Goal: Navigation & Orientation: Find specific page/section

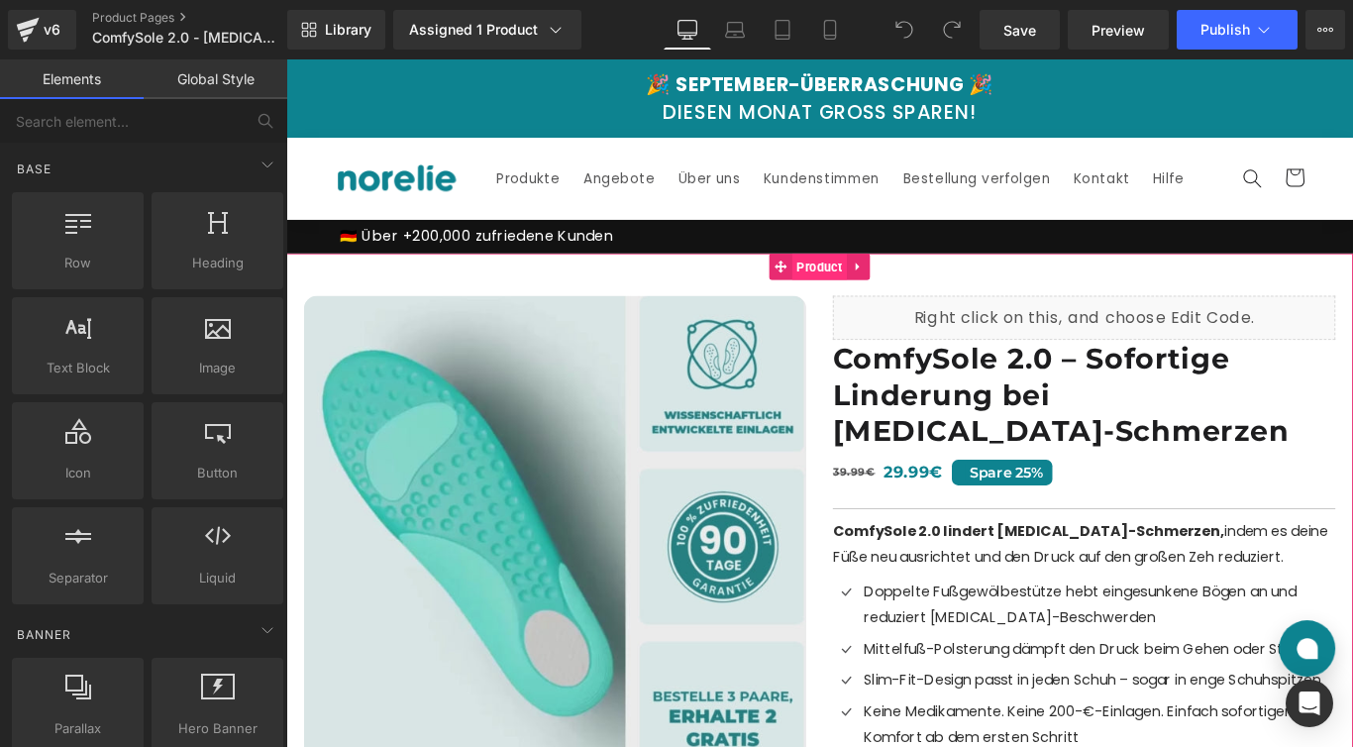
scroll to position [2, 0]
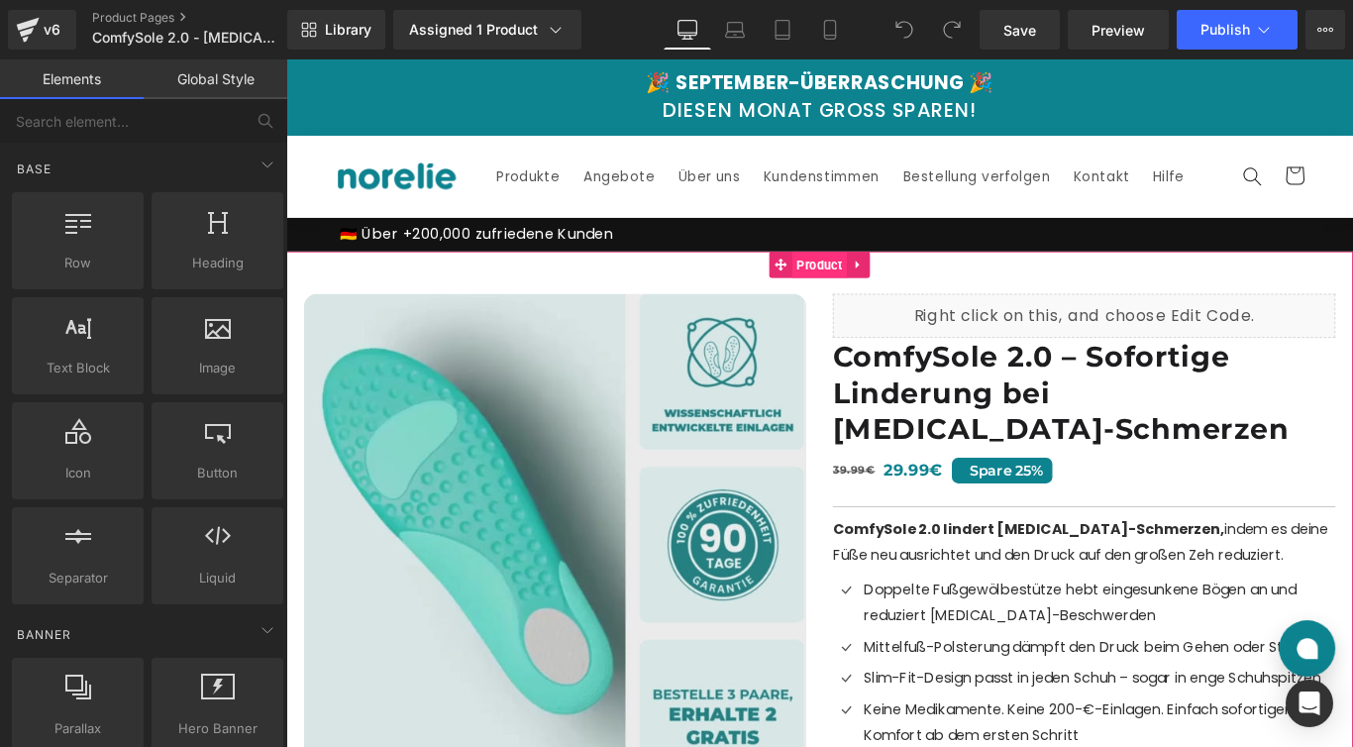
click at [913, 294] on span "Product" at bounding box center [885, 290] width 61 height 30
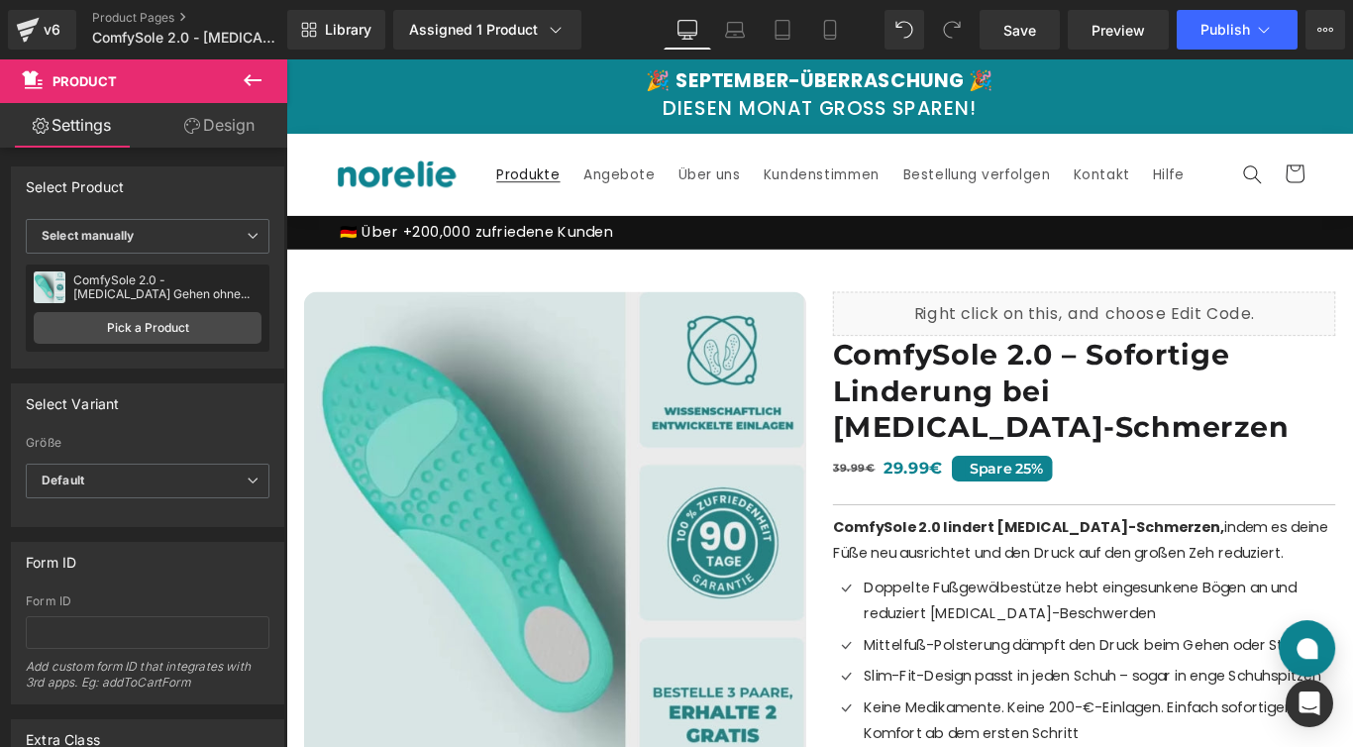
scroll to position [0, 0]
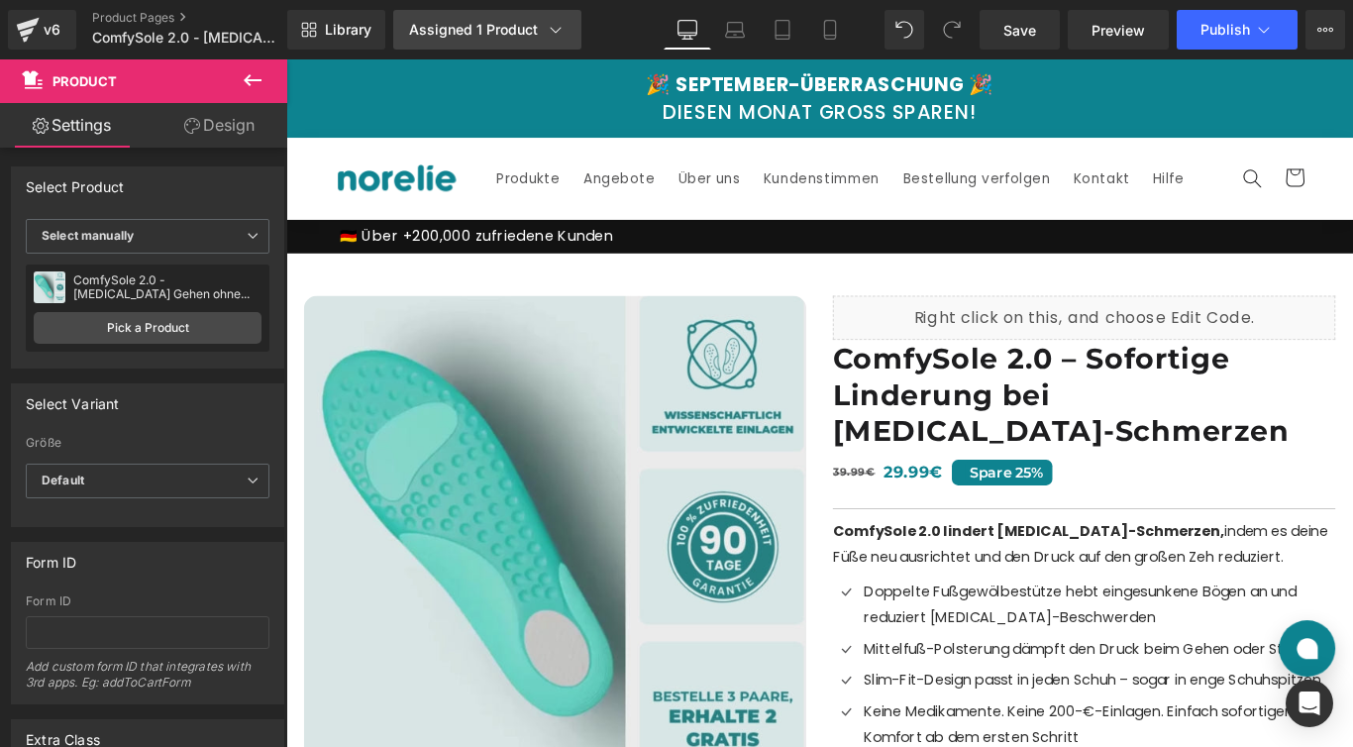
click at [546, 27] on icon at bounding box center [556, 30] width 20 height 20
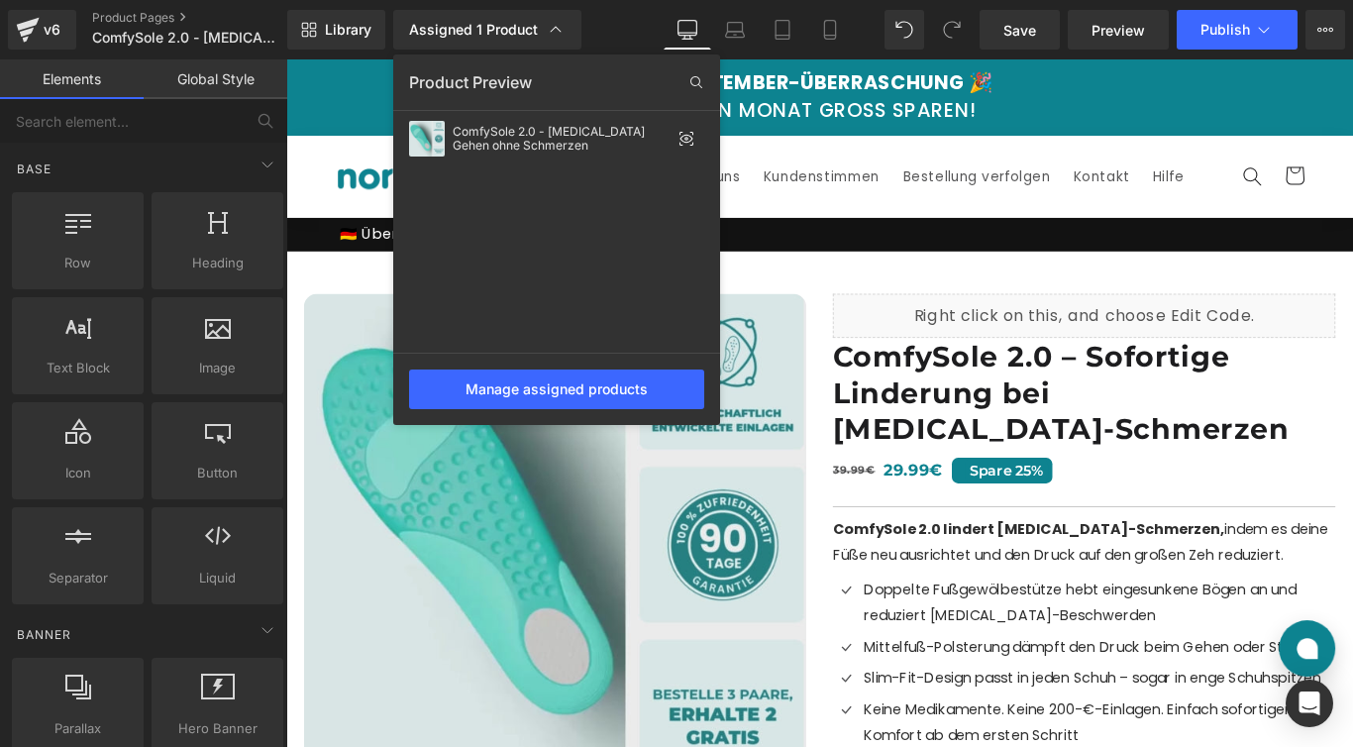
click at [824, 260] on div at bounding box center [819, 402] width 1067 height 687
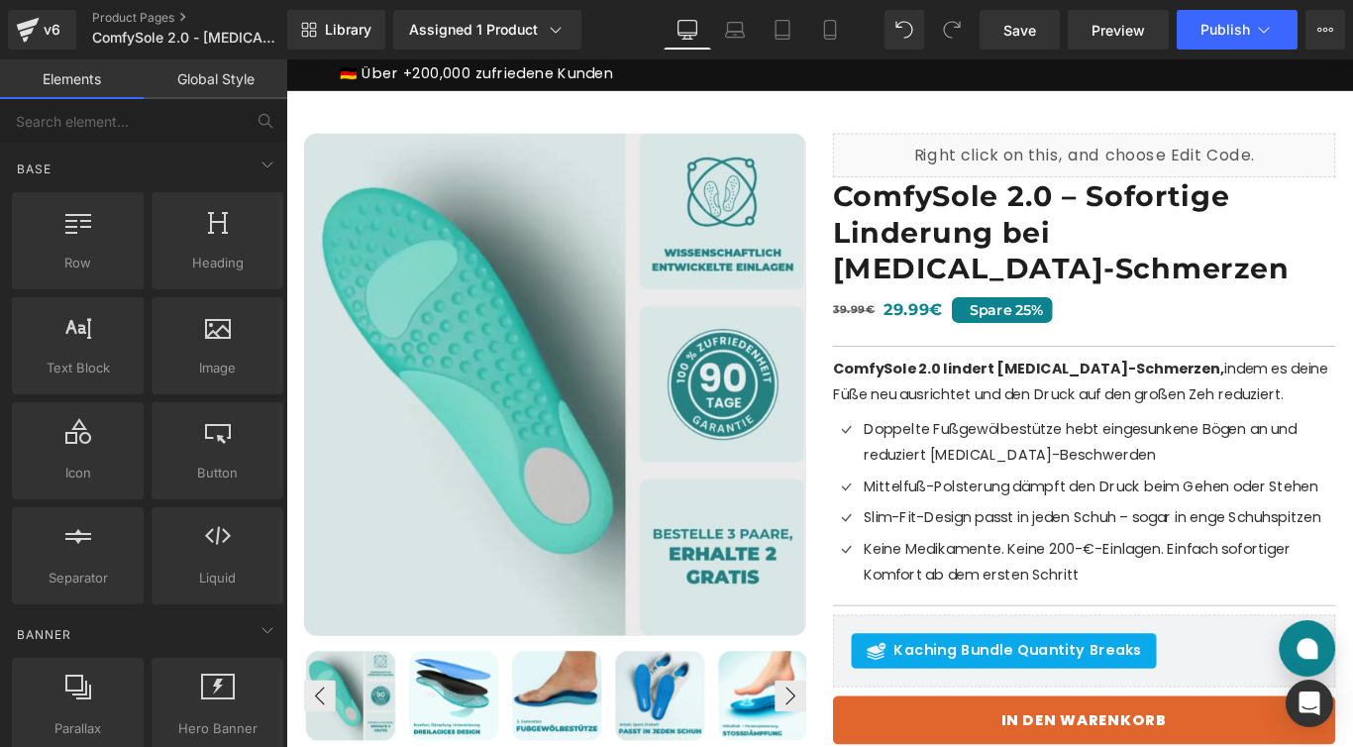
scroll to position [0, 0]
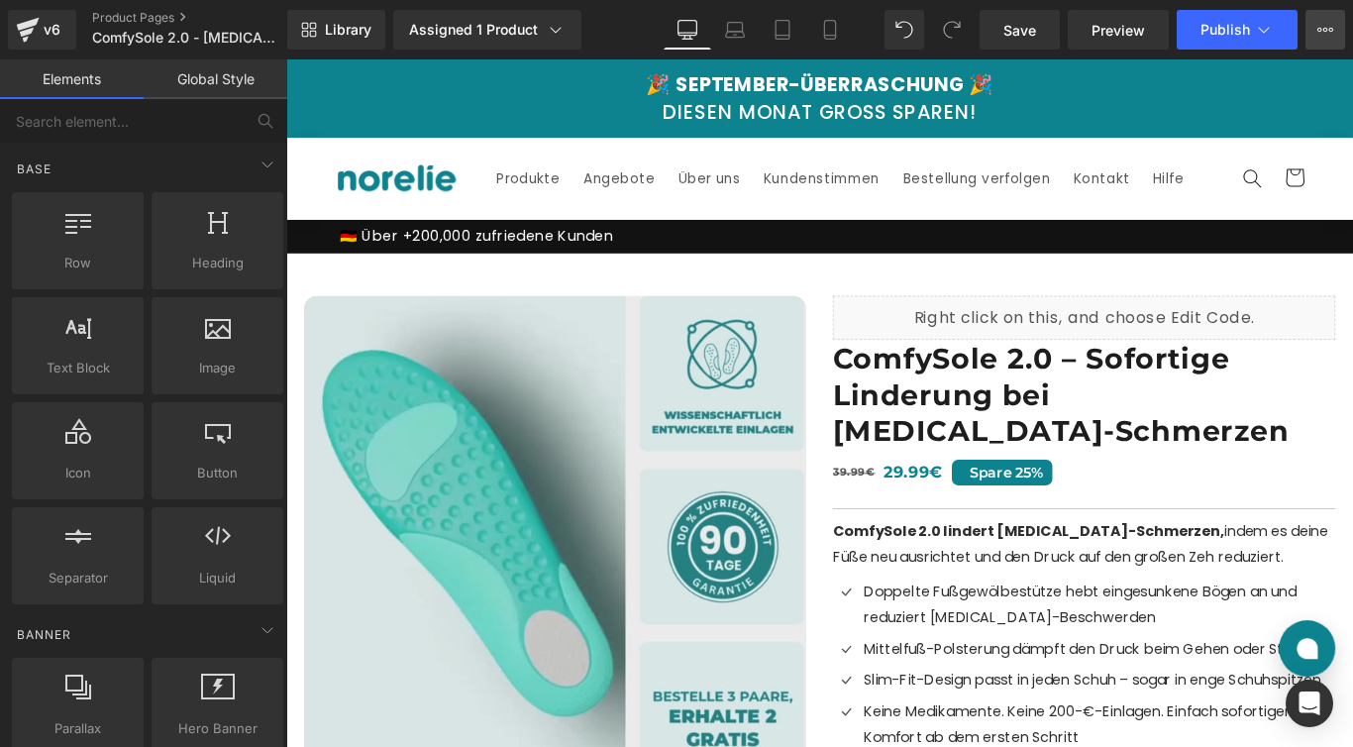
click at [1325, 37] on icon at bounding box center [1325, 30] width 16 height 16
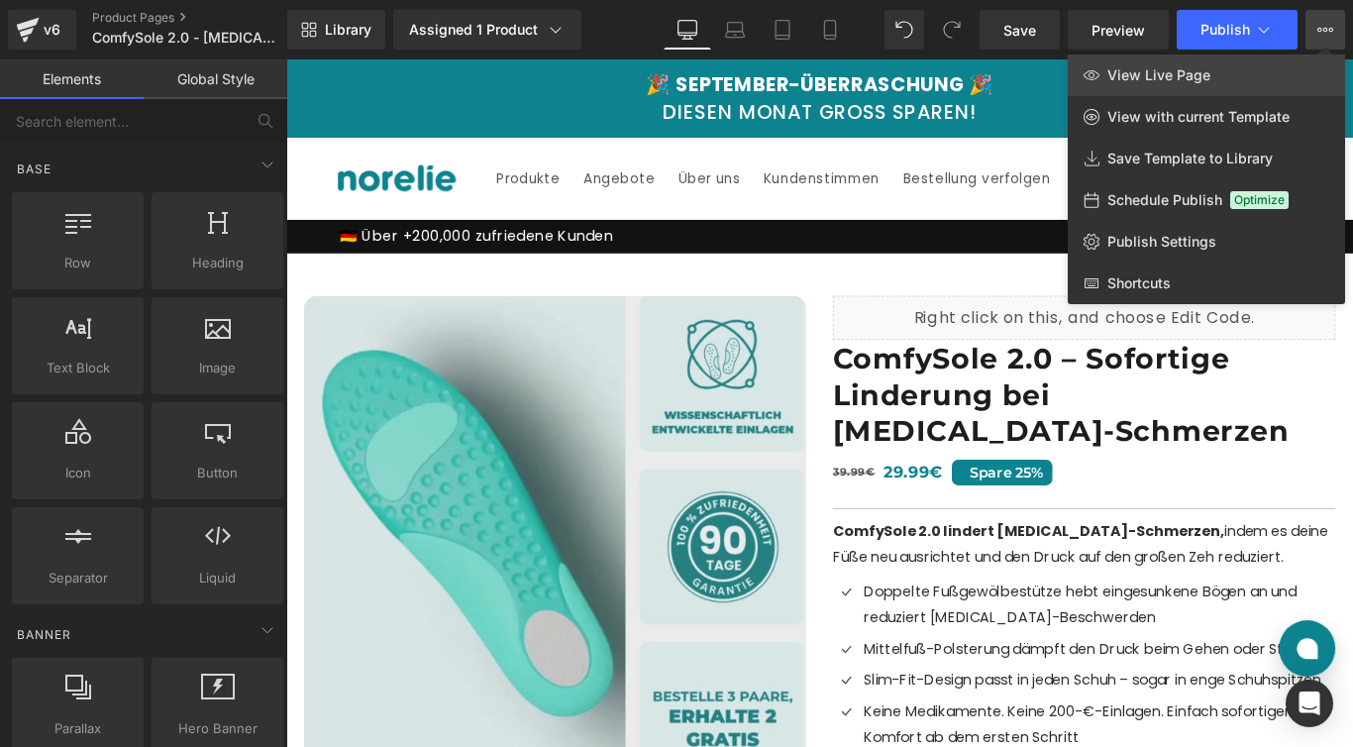
click at [1204, 71] on span "View Live Page" at bounding box center [1158, 75] width 103 height 18
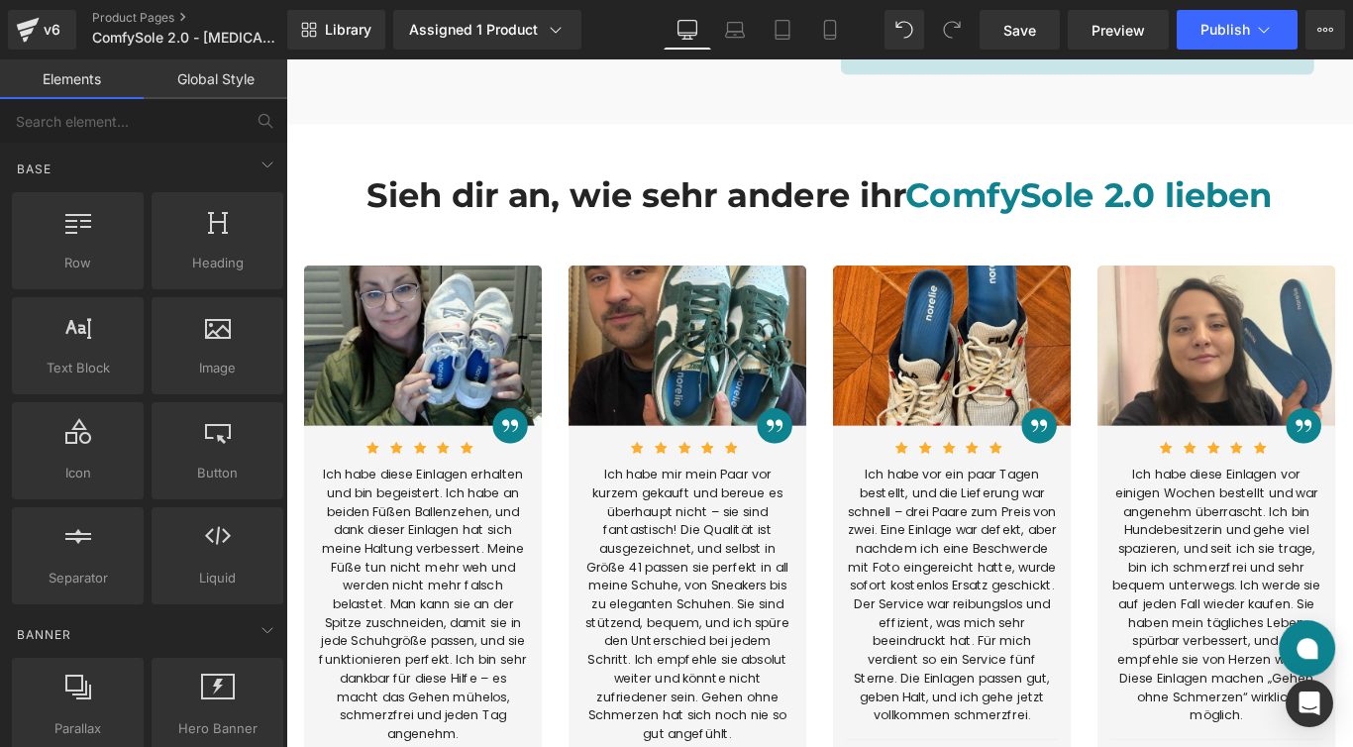
scroll to position [2785, 0]
